Goal: Task Accomplishment & Management: Manage account settings

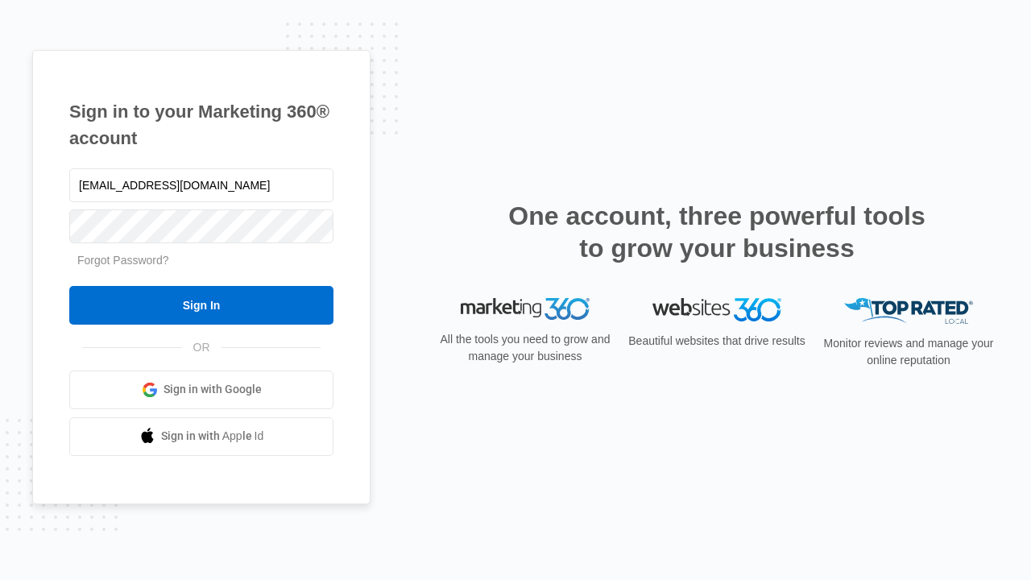
type input "dankie614@gmail.com"
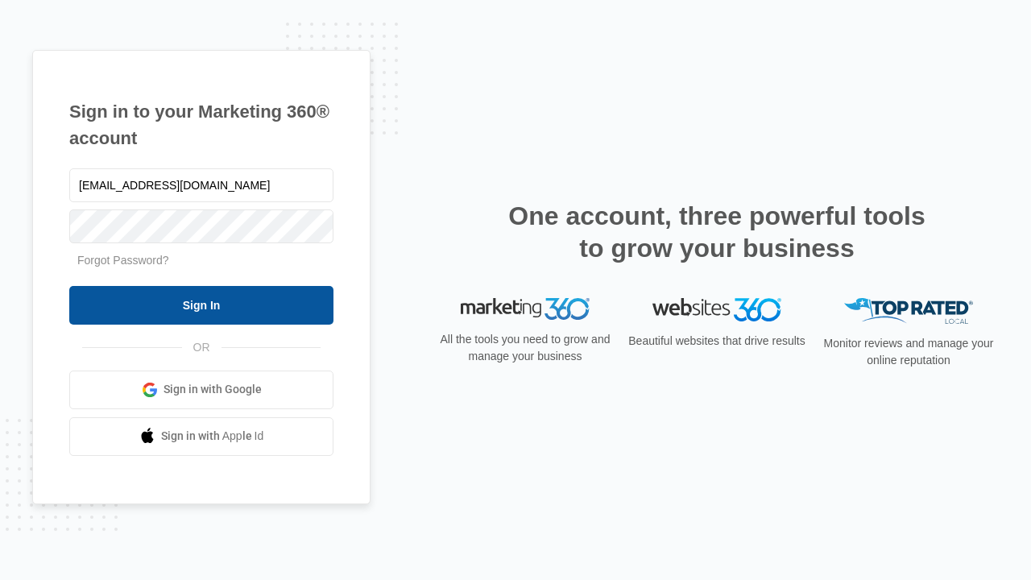
click at [201, 305] on input "Sign In" at bounding box center [201, 305] width 264 height 39
